Goal: Information Seeking & Learning: Learn about a topic

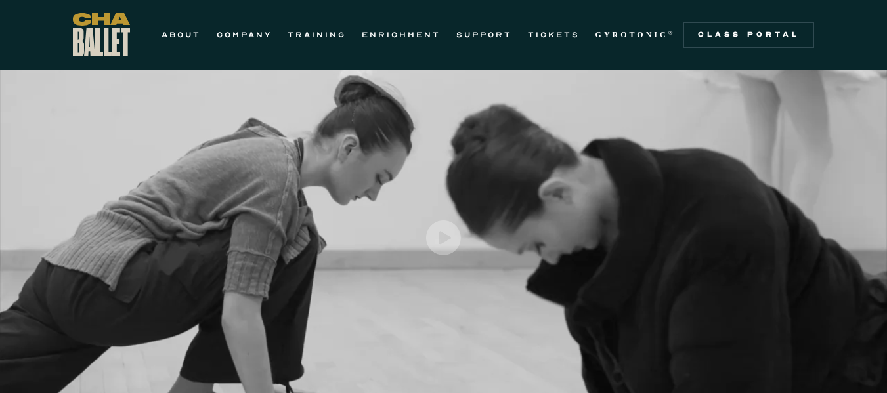
click at [319, 43] on div "ABOUT COMPANY TRAINING ENRICHMENT SUPPORT TICKETS GYROTONIC ® Information Style…" at bounding box center [378, 34] width 611 height 43
click at [313, 34] on link "TRAINING" at bounding box center [317, 35] width 58 height 16
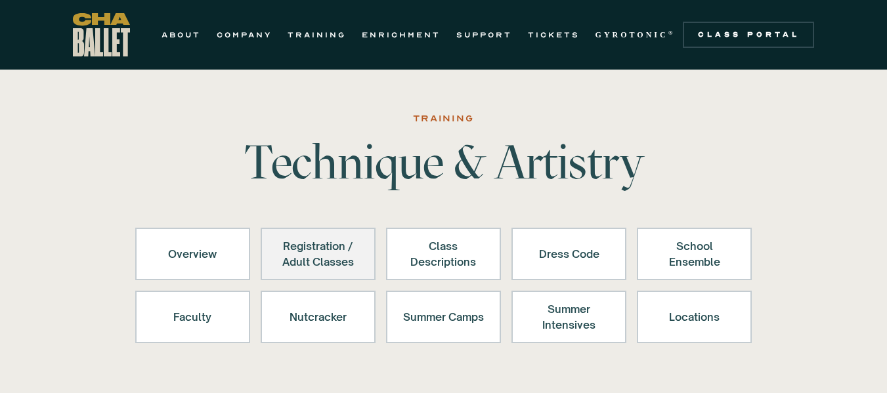
click at [301, 251] on div "Registration / Adult Classes" at bounding box center [318, 254] width 81 height 32
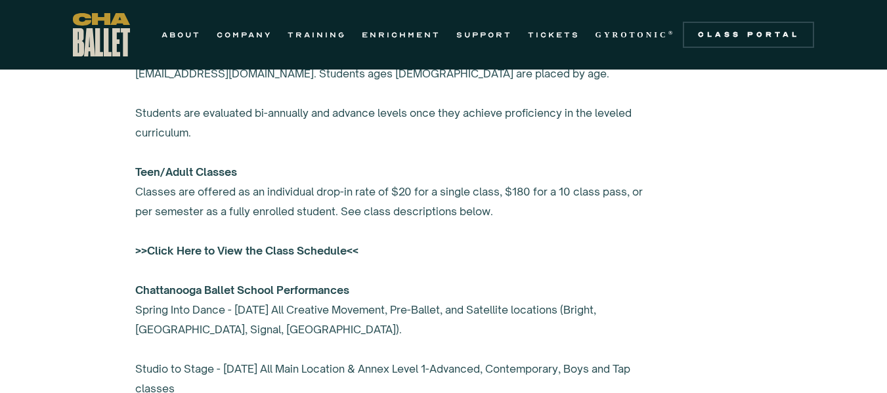
scroll to position [1006, 0]
click at [210, 248] on strong ">>Click Here to View the Class Schedule<<" at bounding box center [246, 250] width 223 height 13
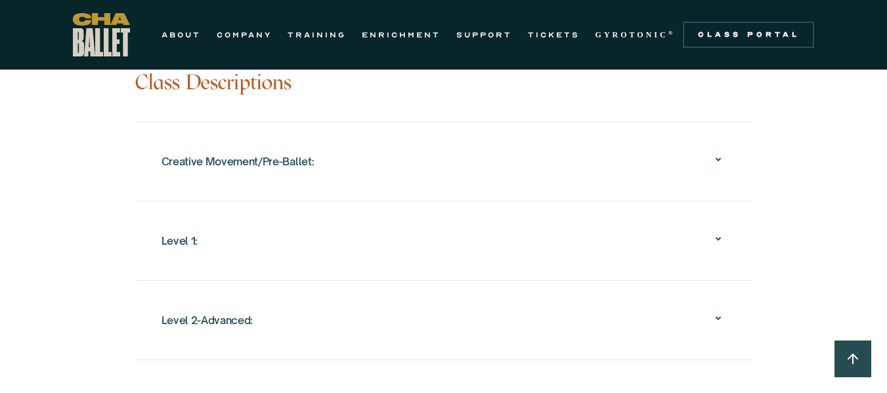
scroll to position [1362, 0]
click at [721, 233] on icon at bounding box center [719, 239] width 16 height 16
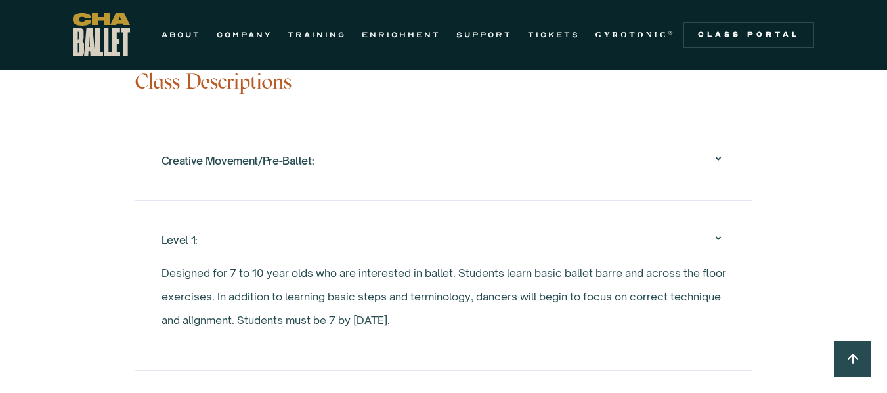
click at [721, 233] on icon at bounding box center [719, 239] width 16 height 16
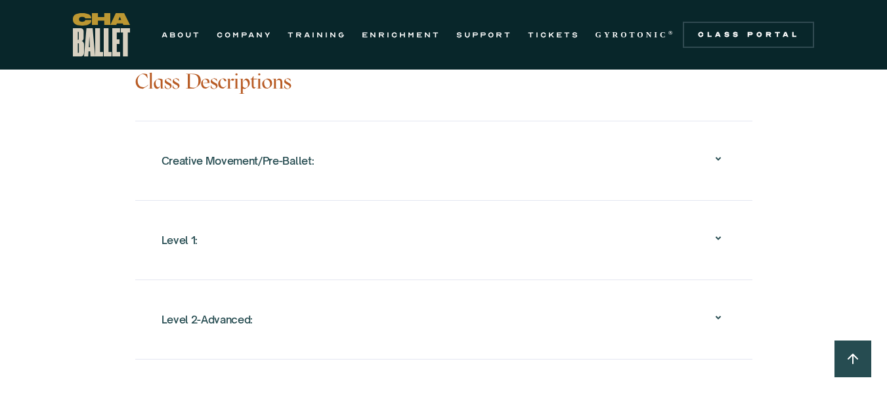
click at [714, 311] on icon at bounding box center [719, 318] width 16 height 16
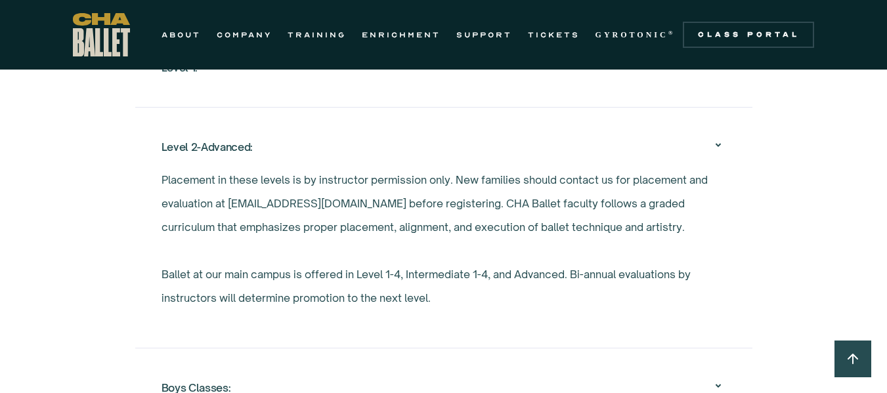
scroll to position [1536, 0]
click at [714, 162] on div "Level 2-Advanced:" at bounding box center [444, 146] width 565 height 42
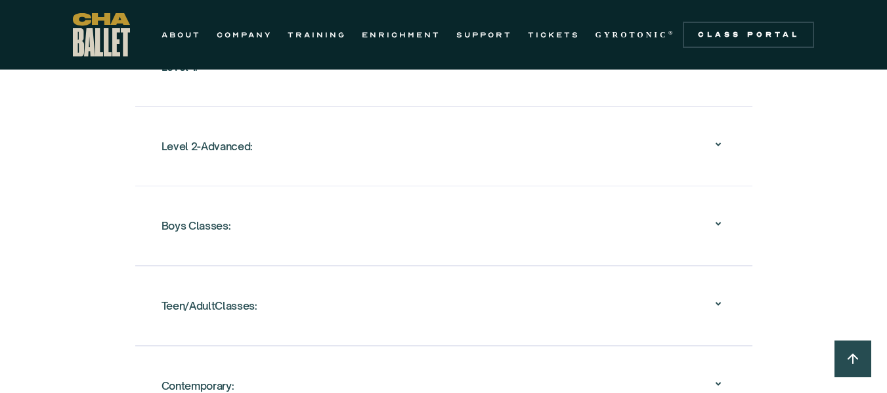
click at [718, 226] on icon at bounding box center [719, 223] width 16 height 16
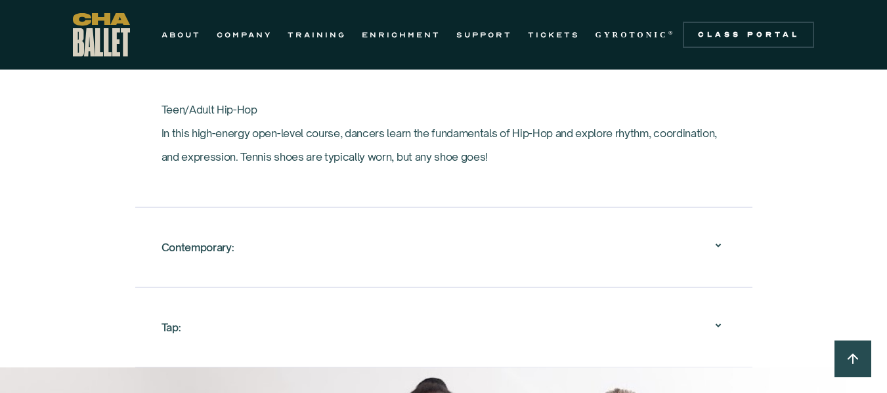
scroll to position [2478, 0]
